Goal: Check status: Check status

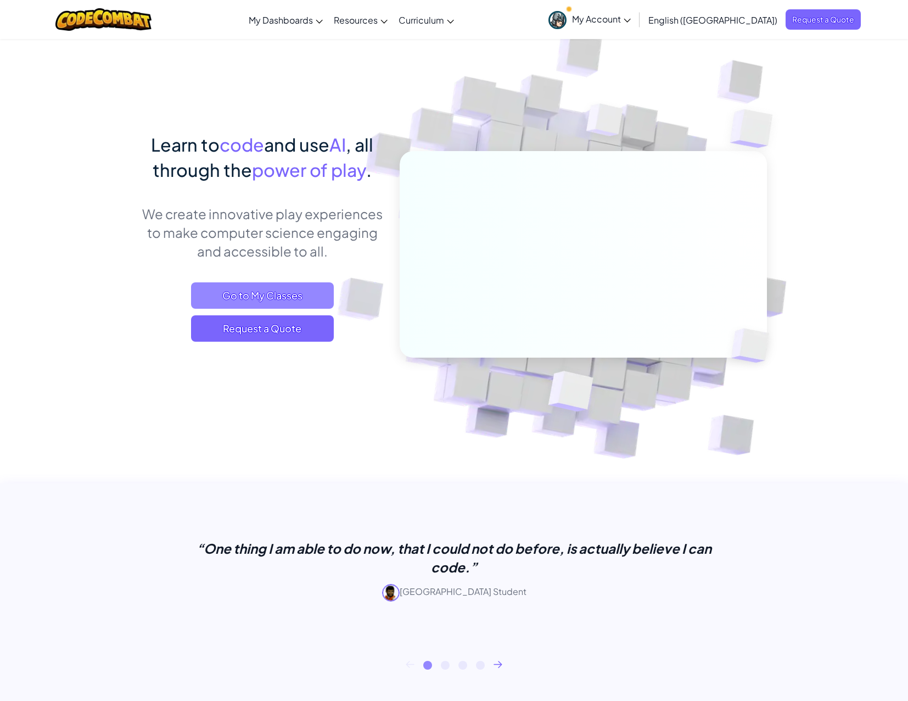
click at [304, 293] on span "Go to My Classes" at bounding box center [262, 295] width 143 height 26
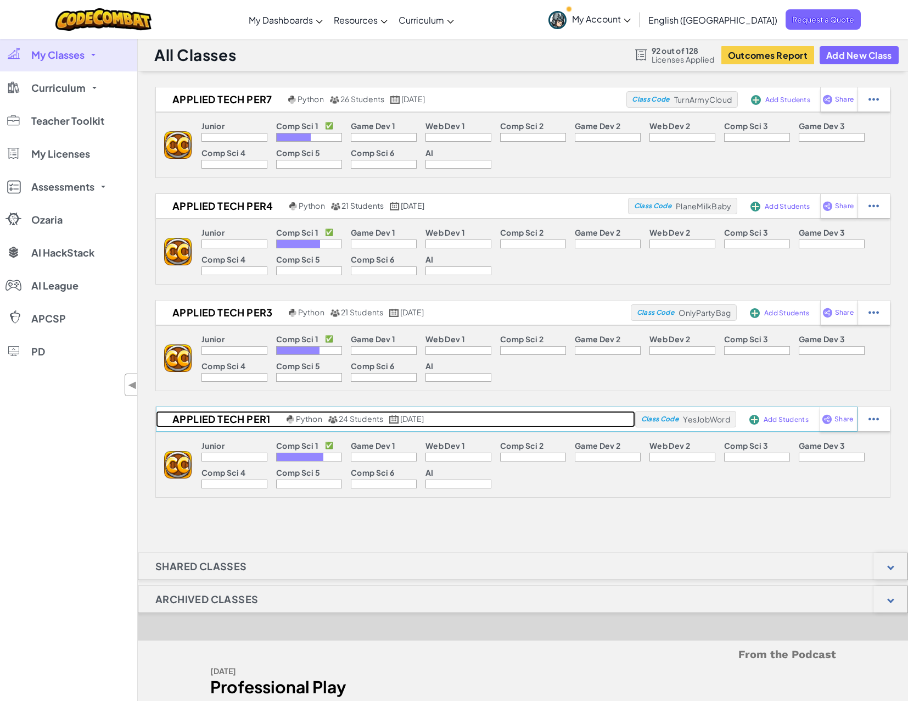
click at [219, 415] on h2 "Applied Tech Per1" at bounding box center [220, 419] width 128 height 16
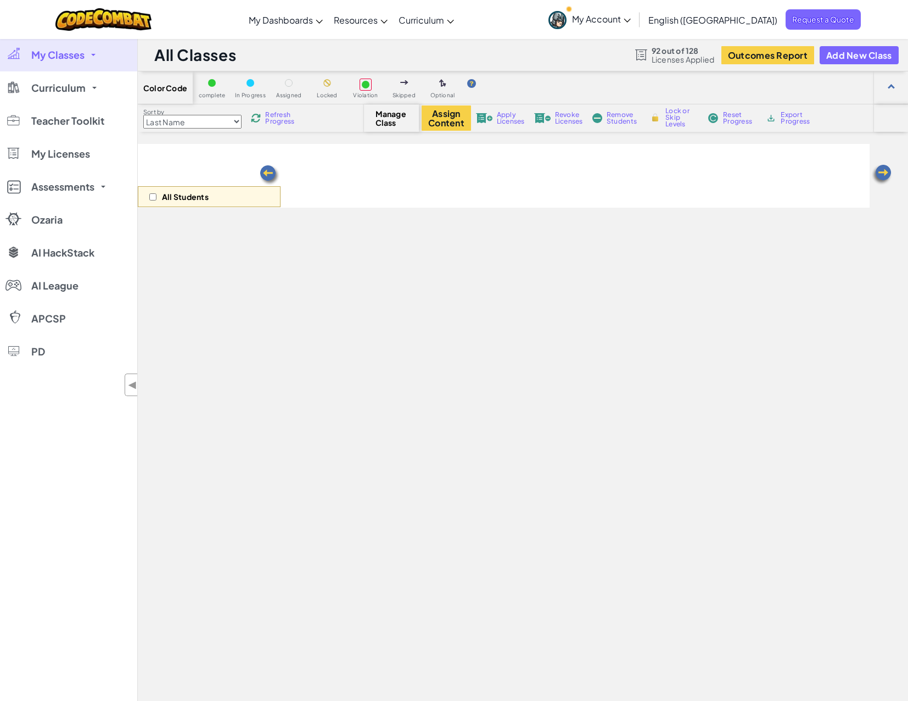
select select "560f1a9f22961295f9427742"
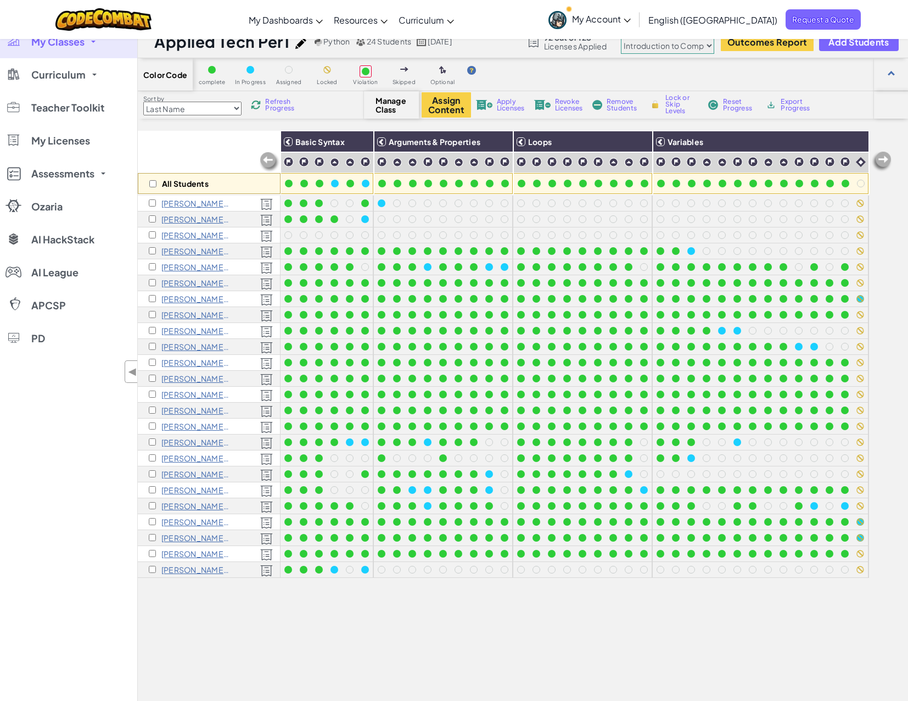
scroll to position [1, 0]
click at [76, 44] on span "My Classes" at bounding box center [57, 42] width 53 height 10
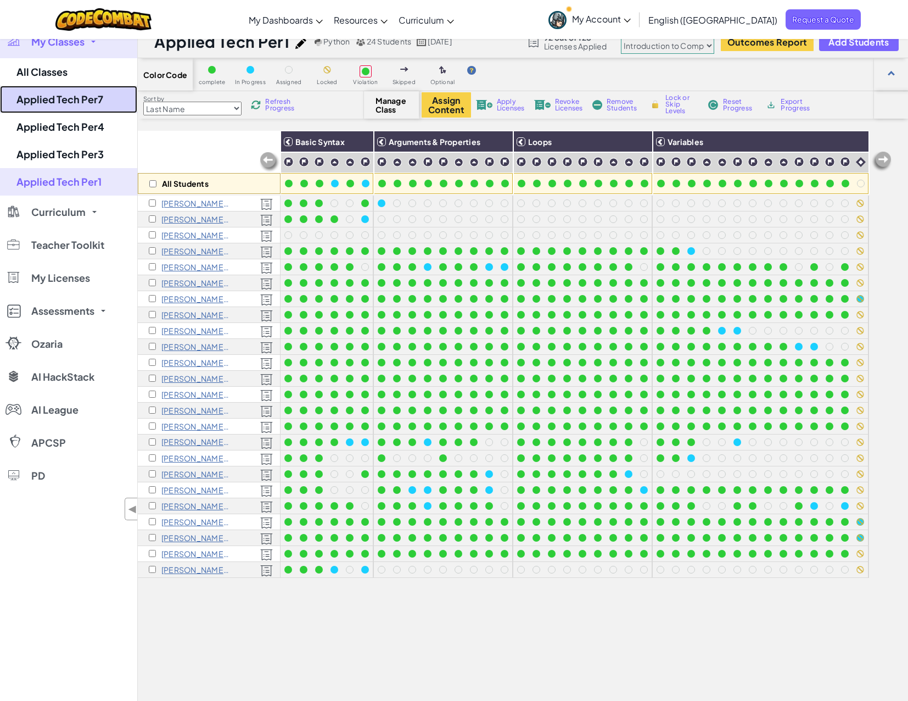
click at [55, 98] on link "Applied Tech Per7" at bounding box center [68, 99] width 137 height 27
select select "560f1a9f22961295f9427742"
